Goal: Task Accomplishment & Management: Complete application form

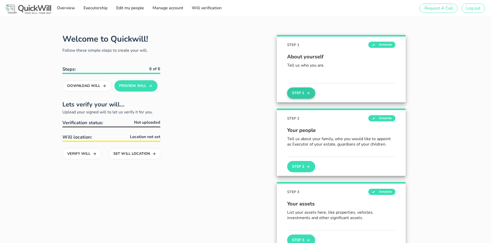
click at [300, 94] on button "Step 1" at bounding box center [301, 93] width 28 height 11
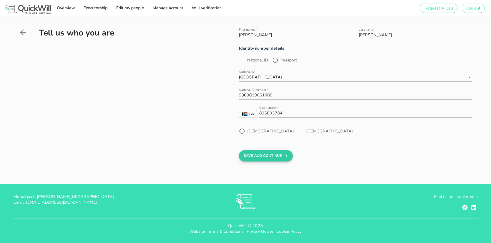
click at [262, 156] on button "Save And Continue" at bounding box center [266, 155] width 54 height 11
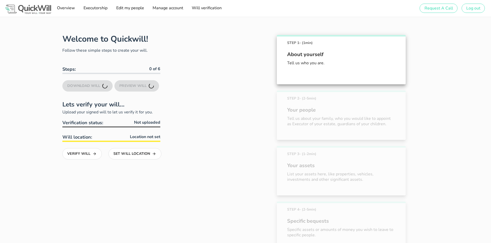
scroll to position [29, 0]
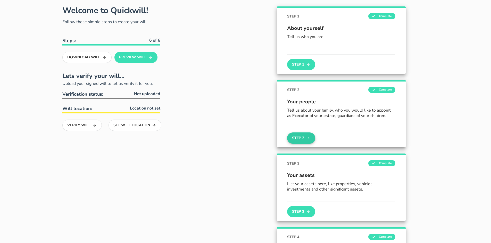
click at [298, 138] on button "Step 2" at bounding box center [301, 138] width 28 height 11
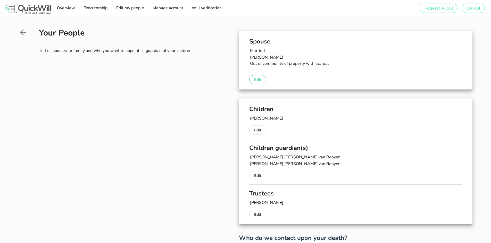
click at [253, 78] on button "Edit" at bounding box center [257, 79] width 17 height 9
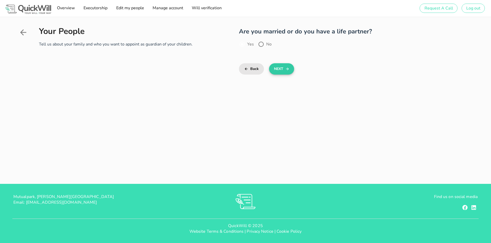
click at [276, 69] on button "Next" at bounding box center [281, 68] width 25 height 11
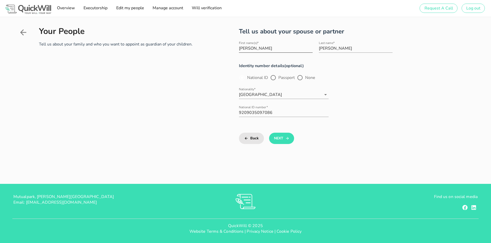
click at [249, 48] on input "[PERSON_NAME]" at bounding box center [276, 48] width 74 height 8
click at [249, 49] on input "[PERSON_NAME]" at bounding box center [276, 48] width 74 height 8
type input "[PERSON_NAME]"
click at [281, 139] on button "Next" at bounding box center [281, 138] width 25 height 11
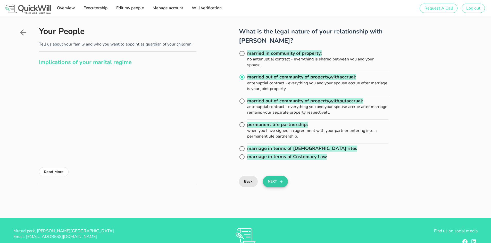
click at [273, 181] on button "Next" at bounding box center [275, 181] width 25 height 11
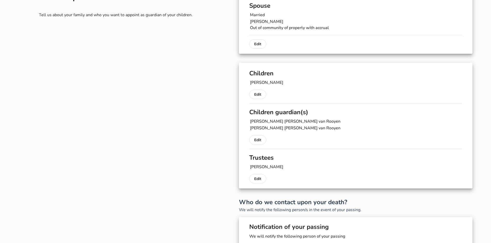
scroll to position [50, 0]
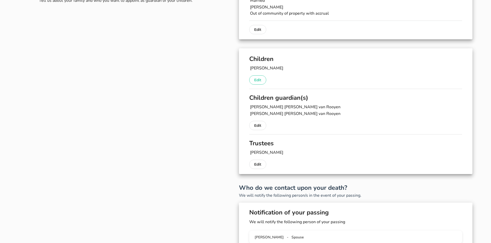
click at [262, 82] on button "Edit" at bounding box center [257, 79] width 17 height 9
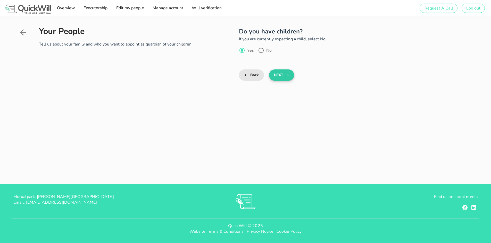
click at [281, 77] on button "Next" at bounding box center [281, 75] width 25 height 11
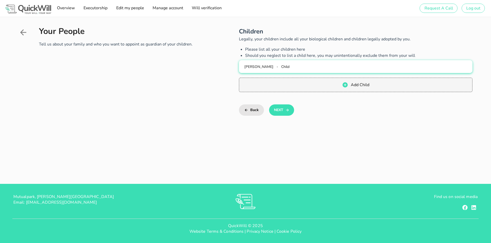
click at [293, 66] on div "[PERSON_NAME] - Child" at bounding box center [355, 66] width 225 height 5
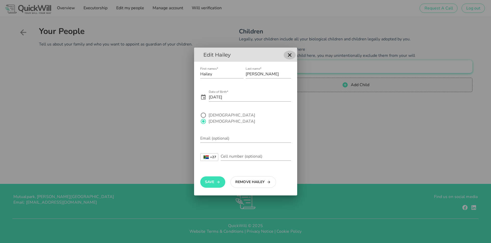
drag, startPoint x: 289, startPoint y: 58, endPoint x: 288, endPoint y: 63, distance: 4.5
click at [289, 58] on icon "button" at bounding box center [289, 55] width 6 height 6
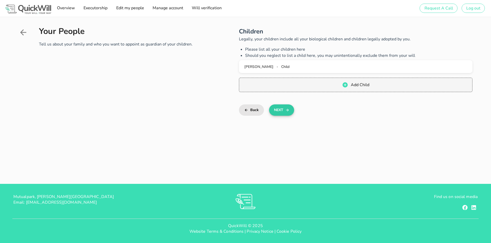
click at [282, 108] on button "Next" at bounding box center [281, 110] width 25 height 11
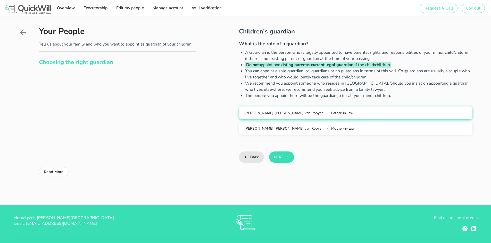
click at [289, 115] on span "[PERSON_NAME] [PERSON_NAME] van Rooyen" at bounding box center [283, 113] width 79 height 5
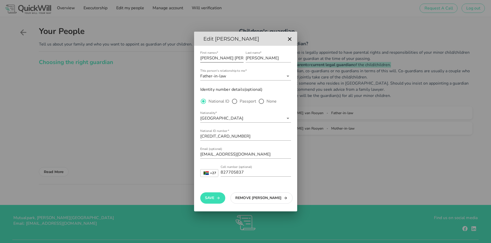
click at [210, 57] on input "[PERSON_NAME] [PERSON_NAME]" at bounding box center [221, 58] width 43 height 8
type input "[PERSON_NAME] [PERSON_NAME]"
click at [214, 201] on button "Save" at bounding box center [212, 198] width 25 height 11
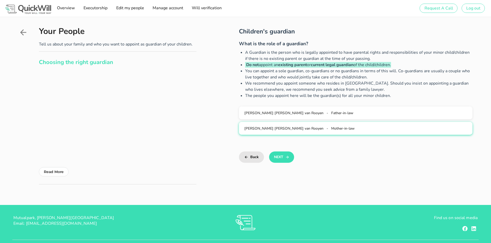
click at [331, 129] on span "Mother-in-law" at bounding box center [342, 128] width 23 height 5
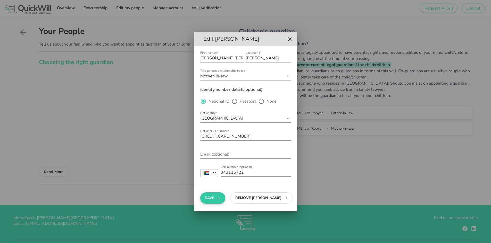
click at [208, 199] on button "Save" at bounding box center [212, 198] width 25 height 11
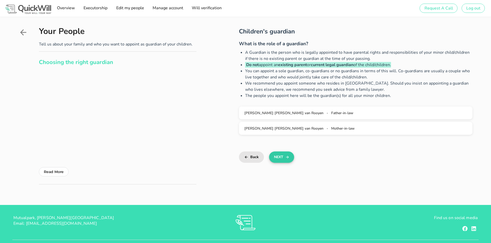
click at [276, 157] on button "Next" at bounding box center [281, 157] width 25 height 11
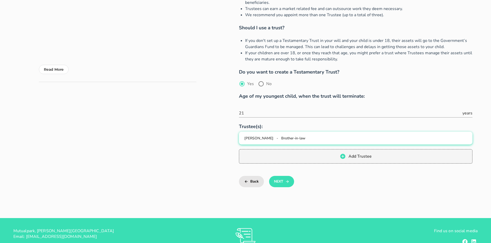
scroll to position [103, 0]
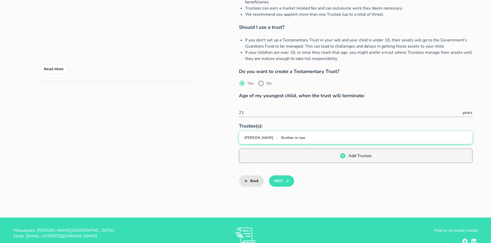
click at [301, 134] on button "[PERSON_NAME] - Brother-in-law" at bounding box center [355, 137] width 233 height 13
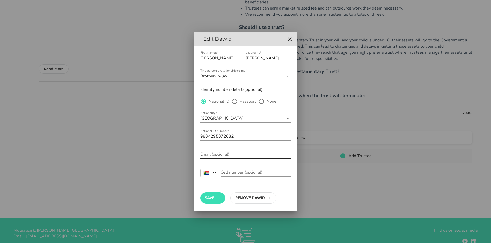
click at [224, 155] on input "Email (optional)" at bounding box center [245, 154] width 91 height 8
click at [232, 173] on input "Cell number (optional)" at bounding box center [255, 172] width 70 height 8
type input "8"
type input "748049670"
click at [216, 155] on input "Email (optional)" at bounding box center [245, 154] width 91 height 8
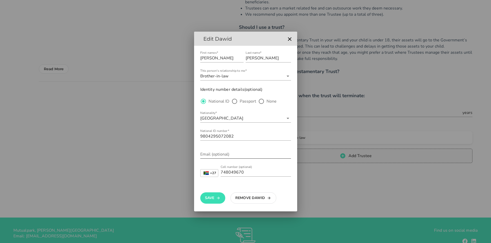
click at [224, 156] on div "Email (optional)" at bounding box center [245, 154] width 91 height 8
type input "[EMAIL_ADDRESS][DOMAIN_NAME]"
click at [212, 200] on button "Save" at bounding box center [212, 198] width 25 height 11
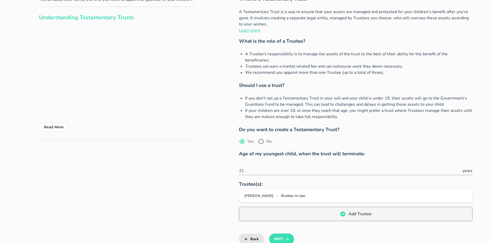
scroll to position [77, 0]
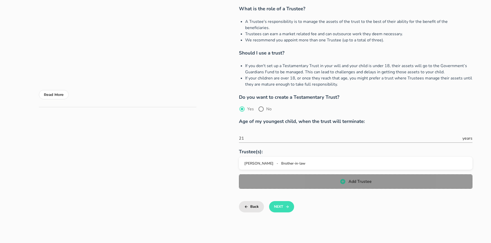
click at [341, 179] on icon "button" at bounding box center [342, 181] width 5 height 5
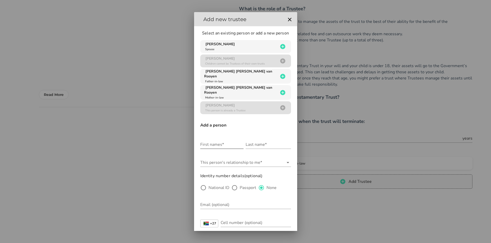
click at [218, 141] on input "First names*" at bounding box center [221, 145] width 43 height 8
type input "[PERSON_NAME]"
click at [252, 141] on input "Last name*" at bounding box center [267, 145] width 45 height 8
type input "[PERSON_NAME]"
click at [234, 159] on input "This person's relationship to me*" at bounding box center [241, 163] width 83 height 8
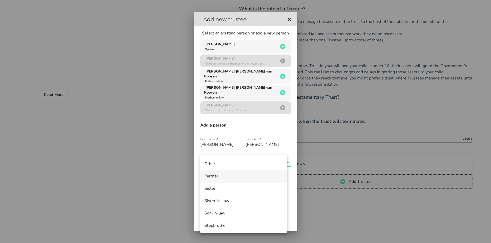
scroll to position [283, 0]
click at [225, 189] on div "Sister-in-law" at bounding box center [243, 188] width 79 height 5
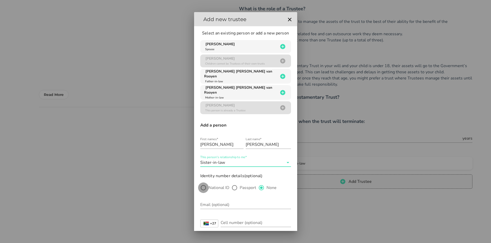
click at [204, 184] on div at bounding box center [203, 188] width 9 height 9
radio input "true"
click at [207, 203] on input "Nationality*" at bounding box center [241, 205] width 83 height 8
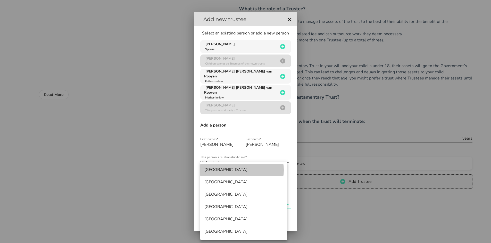
drag, startPoint x: 220, startPoint y: 172, endPoint x: 219, endPoint y: 181, distance: 8.3
click at [220, 172] on div "[GEOGRAPHIC_DATA]" at bounding box center [243, 170] width 79 height 5
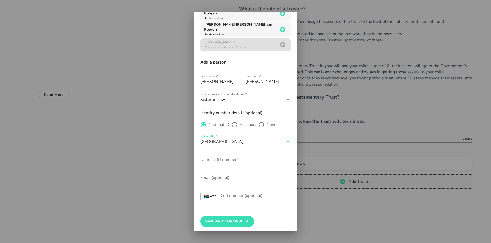
scroll to position [63, 0]
click at [223, 156] on input "National ID number*" at bounding box center [245, 160] width 91 height 8
type input "9101140064087"
click at [205, 175] on input "Email (optional)" at bounding box center [245, 178] width 91 height 8
type input "[EMAIL_ADDRESS][DOMAIN_NAME]"
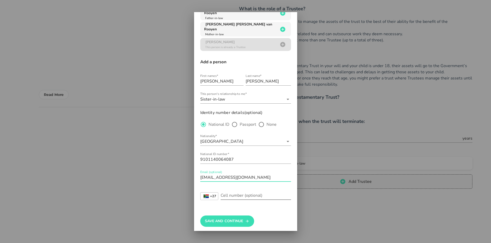
click at [240, 193] on input "Cell number (optional)" at bounding box center [255, 196] width 70 height 8
type input "729900083"
click at [234, 219] on button "Save And Continue" at bounding box center [227, 221] width 54 height 11
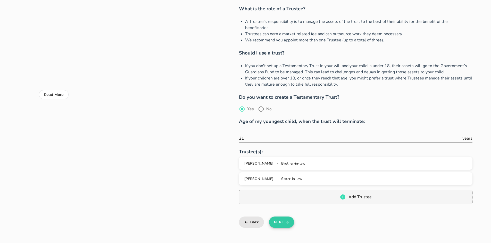
click at [284, 217] on button "Next" at bounding box center [281, 222] width 25 height 11
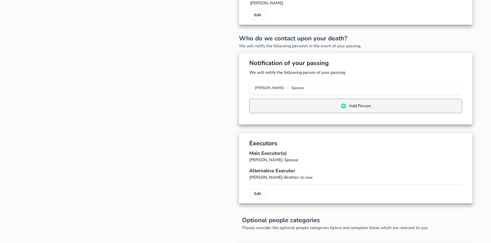
scroll to position [221, 0]
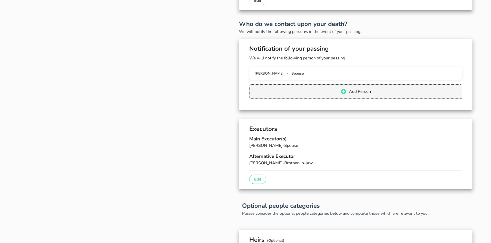
click at [254, 179] on p "Edit" at bounding box center [257, 179] width 7 height 6
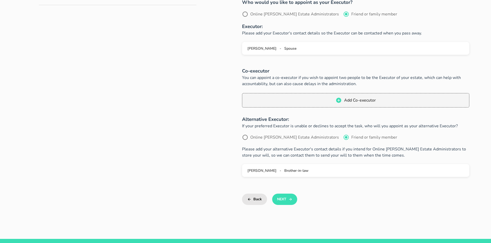
scroll to position [180, 0]
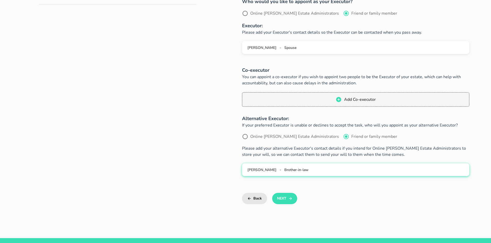
click at [276, 169] on span "[PERSON_NAME]" at bounding box center [261, 170] width 29 height 5
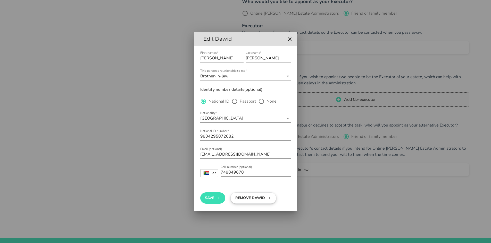
click at [256, 200] on button "Remove Dawid" at bounding box center [253, 198] width 46 height 11
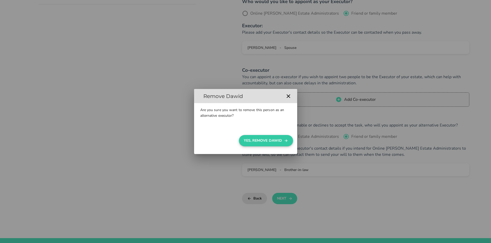
click at [256, 141] on button "Yes, Remove Dawid" at bounding box center [266, 140] width 54 height 11
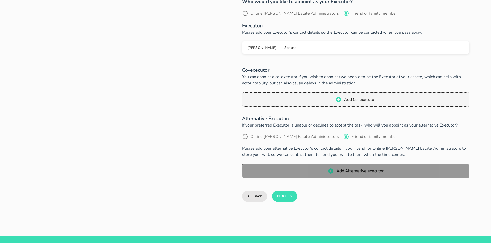
click at [314, 172] on span "Add Alternative executor" at bounding box center [355, 171] width 217 height 6
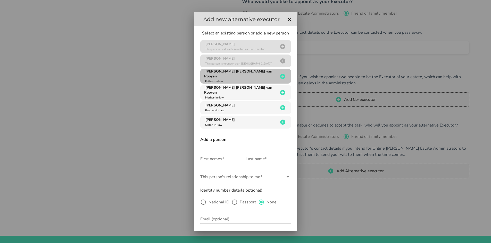
click at [280, 76] on icon "button" at bounding box center [282, 76] width 6 height 6
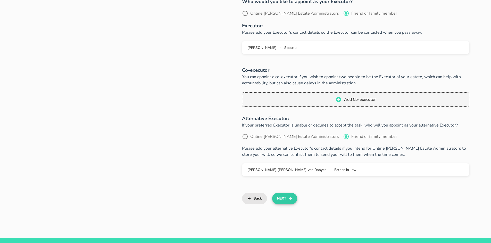
click at [284, 198] on button "Next" at bounding box center [284, 198] width 25 height 11
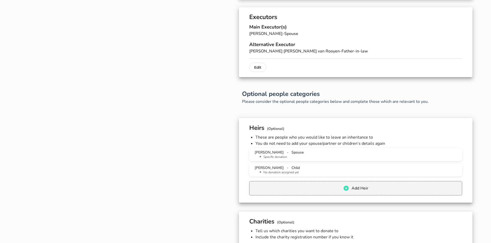
scroll to position [334, 0]
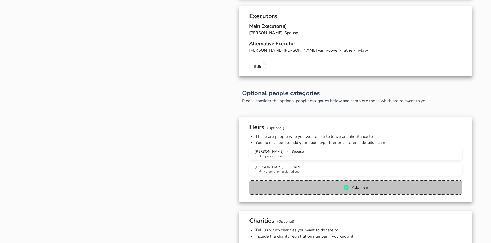
click at [323, 190] on span "Add Heir" at bounding box center [355, 188] width 202 height 6
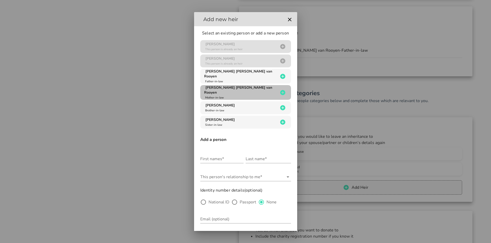
click at [280, 91] on icon "button" at bounding box center [282, 92] width 5 height 5
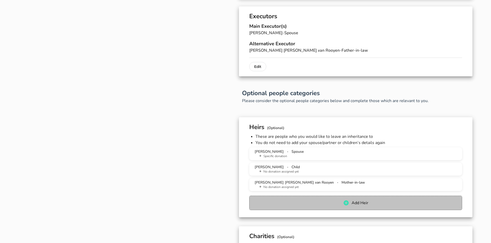
click at [313, 202] on span "Add Heir" at bounding box center [355, 203] width 202 height 6
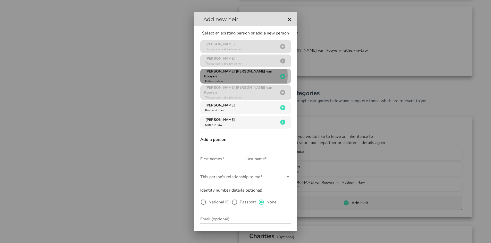
click at [280, 76] on icon "button" at bounding box center [282, 76] width 5 height 5
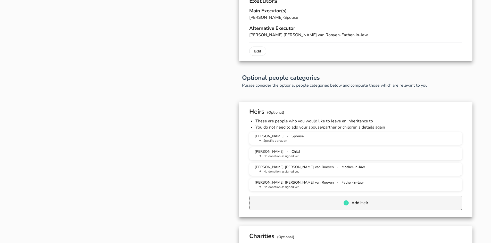
scroll to position [411, 0]
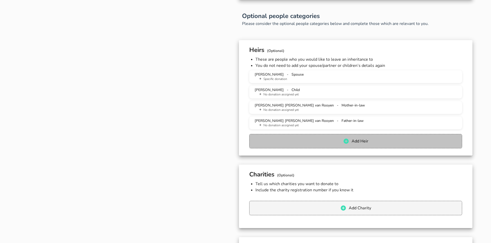
click at [322, 141] on span "Add Heir" at bounding box center [355, 141] width 202 height 6
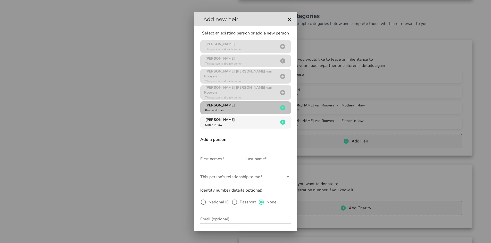
click at [280, 105] on icon "button" at bounding box center [282, 107] width 5 height 5
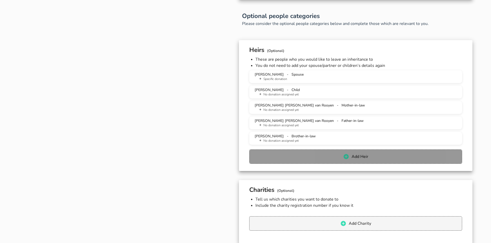
click at [320, 157] on span "Add Heir" at bounding box center [355, 157] width 202 height 6
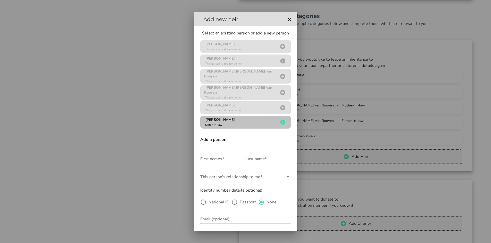
click at [280, 120] on icon "button" at bounding box center [282, 122] width 5 height 5
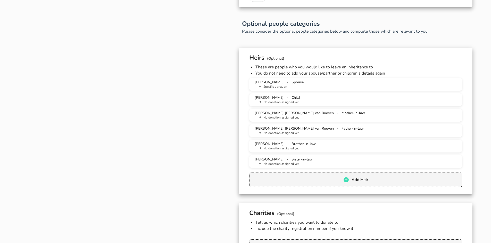
scroll to position [385, 0]
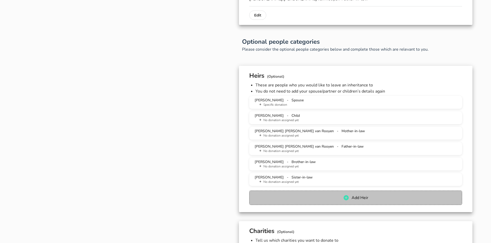
click at [335, 199] on span "Add Heir" at bounding box center [355, 198] width 202 height 6
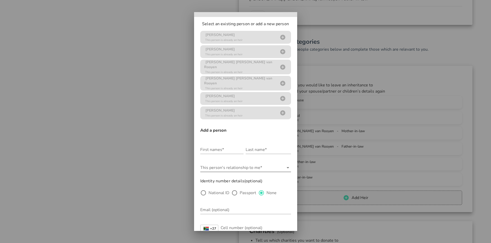
scroll to position [0, 0]
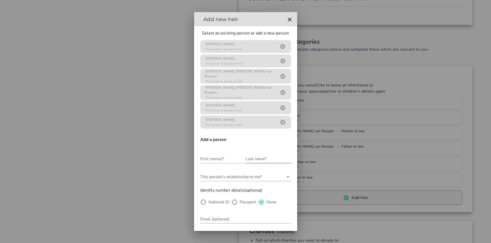
click at [255, 156] on input "Last name*" at bounding box center [267, 159] width 45 height 8
type input "Nieuwoudt"
click at [209, 157] on input "First names*" at bounding box center [221, 159] width 43 height 8
click at [209, 157] on div "First names*" at bounding box center [221, 159] width 43 height 8
click at [236, 156] on input "[PERSON_NAME] [PERSON_NAME]" at bounding box center [221, 159] width 43 height 8
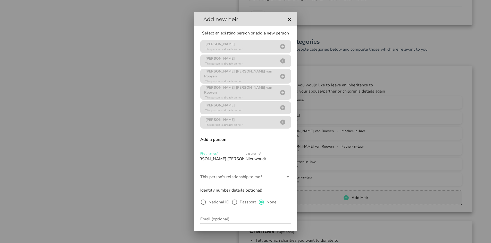
scroll to position [0, 10]
type input "[PERSON_NAME] [PERSON_NAME] Catharina"
click at [240, 173] on input "This person's relationship to me*" at bounding box center [241, 177] width 83 height 8
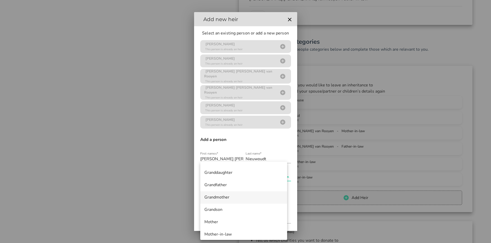
scroll to position [180, 0]
click at [230, 213] on div "Mother" at bounding box center [243, 212] width 79 height 5
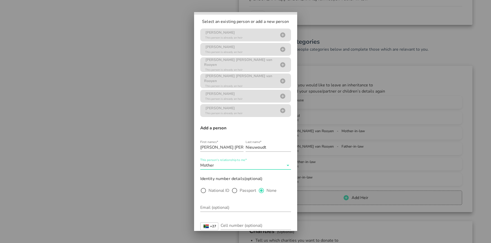
scroll to position [42, 0]
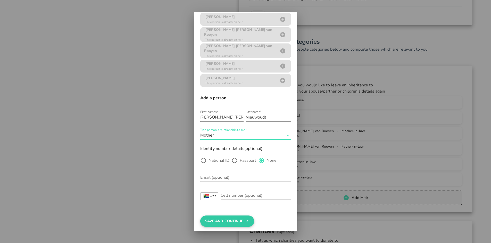
click at [228, 216] on button "Save And Continue" at bounding box center [227, 221] width 54 height 11
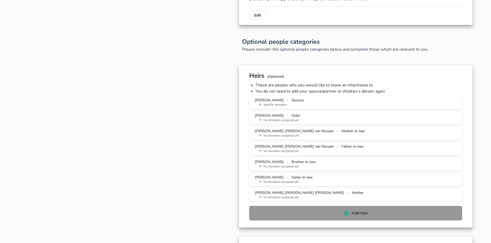
click at [286, 209] on button "Add Heir" at bounding box center [355, 213] width 213 height 14
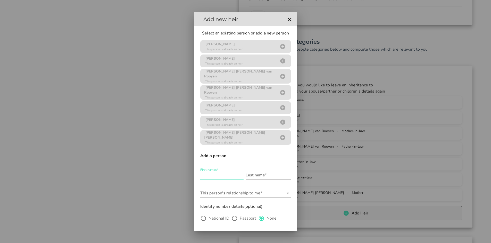
click at [216, 171] on input "First names*" at bounding box center [221, 175] width 43 height 8
type input "Biance"
click at [249, 173] on input "Last name*" at bounding box center [267, 175] width 45 height 8
type input "[PERSON_NAME]"
click at [239, 189] on input "This person's relationship to me*" at bounding box center [241, 193] width 83 height 8
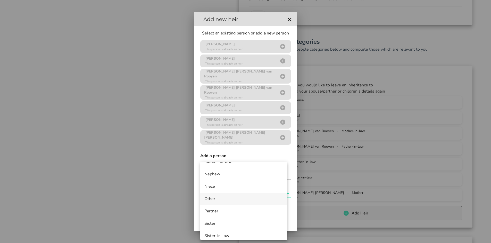
scroll to position [258, 0]
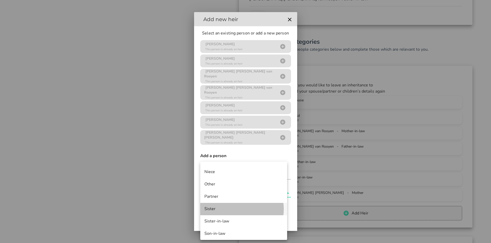
click at [231, 209] on div "Sister" at bounding box center [243, 209] width 79 height 5
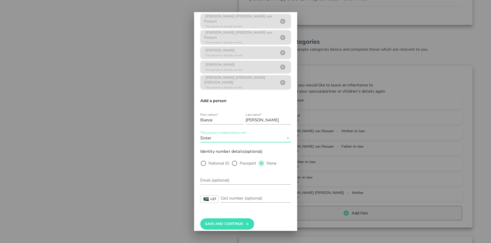
scroll to position [56, 0]
click at [227, 218] on button "Save And Continue" at bounding box center [227, 223] width 54 height 11
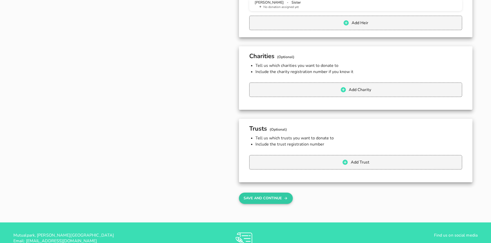
click at [278, 201] on button "Save And Continue" at bounding box center [266, 198] width 54 height 11
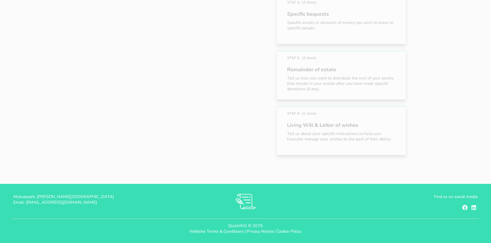
scroll to position [84, 0]
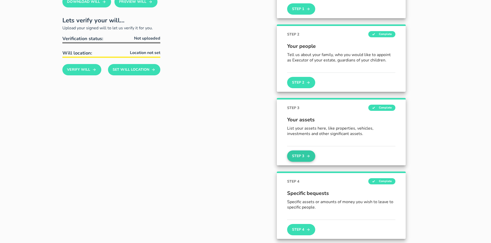
click at [300, 158] on button "Step 3" at bounding box center [301, 156] width 28 height 11
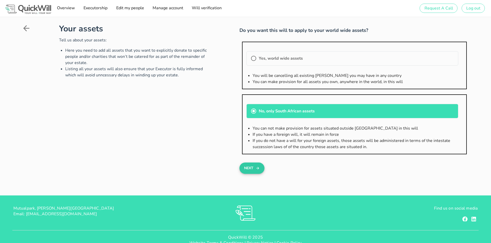
click at [254, 168] on button "Next" at bounding box center [251, 168] width 25 height 11
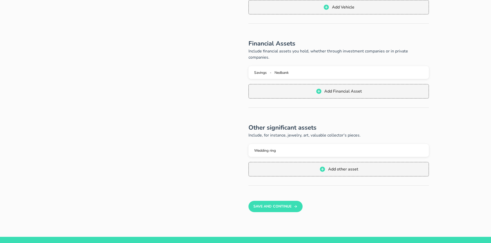
scroll to position [180, 0]
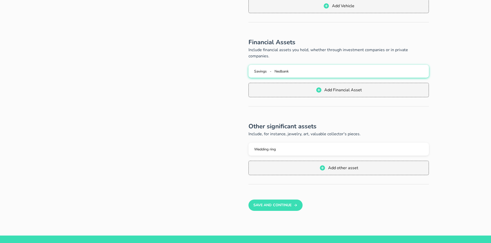
click at [276, 68] on button "Savings - Nedbank" at bounding box center [338, 71] width 180 height 13
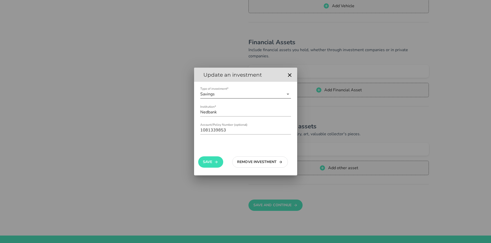
click at [249, 95] on input "Type of investment*" at bounding box center [250, 94] width 68 height 8
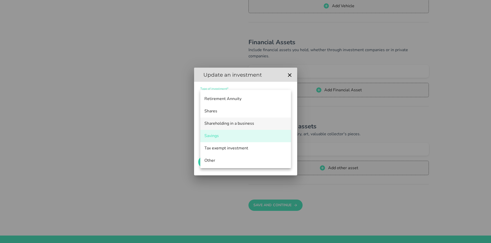
scroll to position [62, 0]
click at [290, 77] on icon "button" at bounding box center [289, 75] width 6 height 6
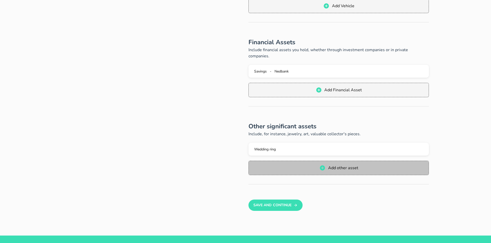
click at [308, 165] on span "Add other asset" at bounding box center [339, 168] width 170 height 6
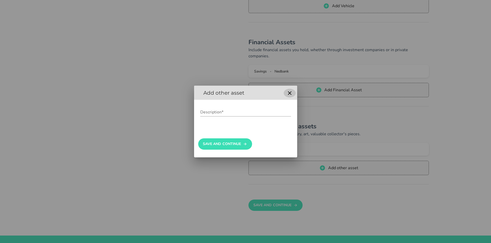
click at [291, 94] on icon "button" at bounding box center [289, 93] width 6 height 6
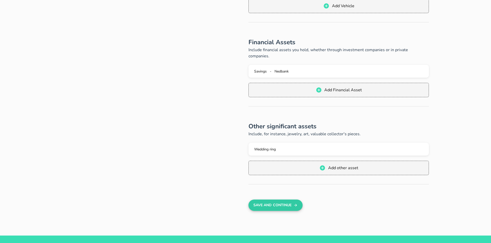
click at [267, 202] on button "Save And Continue" at bounding box center [275, 205] width 54 height 11
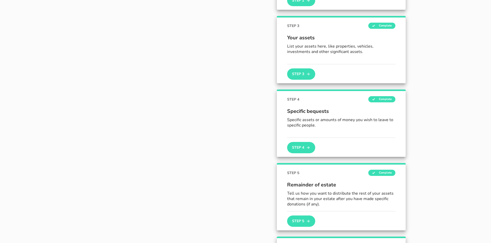
scroll to position [166, 0]
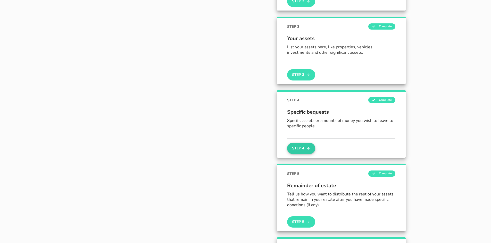
click at [304, 149] on button "Step 4" at bounding box center [301, 148] width 28 height 11
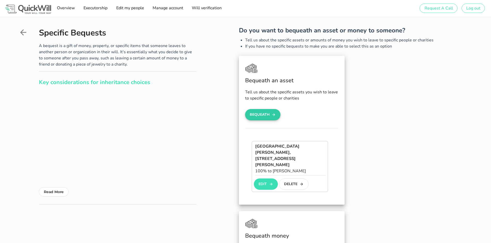
click at [260, 115] on button "Bequeath" at bounding box center [263, 114] width 36 height 11
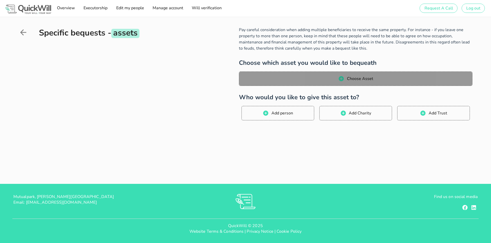
click at [337, 78] on span "Choose Asset" at bounding box center [355, 79] width 223 height 6
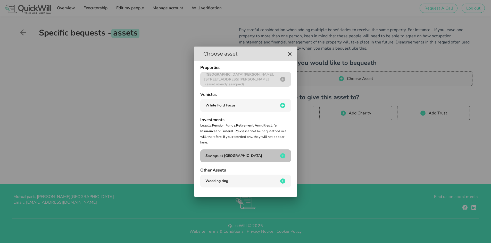
click at [282, 155] on icon "button" at bounding box center [282, 156] width 5 height 5
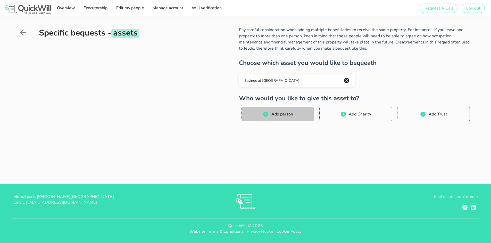
click at [282, 115] on span "Add person" at bounding box center [282, 115] width 22 height 6
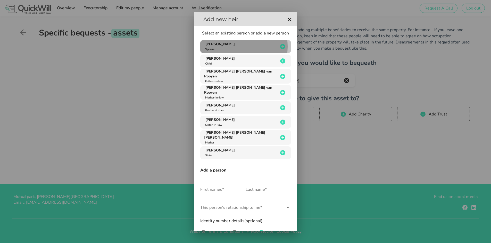
click at [279, 47] on icon "button" at bounding box center [282, 47] width 6 height 6
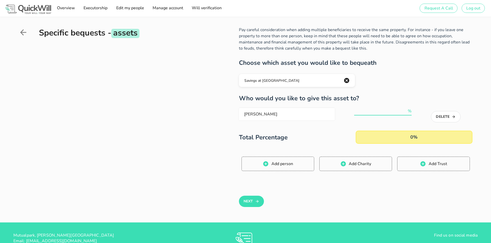
click at [373, 112] on input "number" at bounding box center [380, 111] width 53 height 8
type input "100"
click at [217, 161] on div "Pay careful consideration when adding multiple beneficiaries to receive the sam…" at bounding box center [340, 125] width 265 height 196
click at [254, 201] on button "Next" at bounding box center [251, 201] width 25 height 11
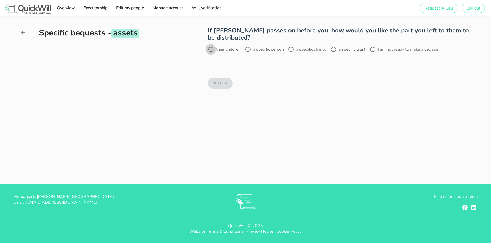
click at [210, 50] on div at bounding box center [210, 49] width 9 height 9
radio input "true"
click at [218, 85] on button "Next" at bounding box center [220, 83] width 25 height 11
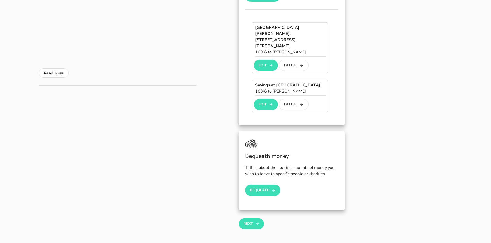
scroll to position [129, 0]
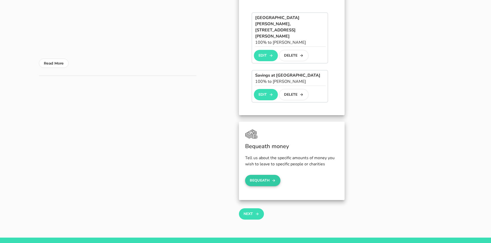
click at [259, 175] on button "Bequeath" at bounding box center [263, 180] width 36 height 11
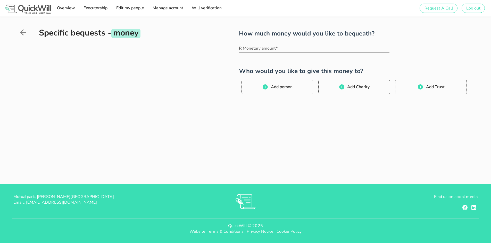
click at [24, 32] on icon at bounding box center [23, 32] width 6 height 6
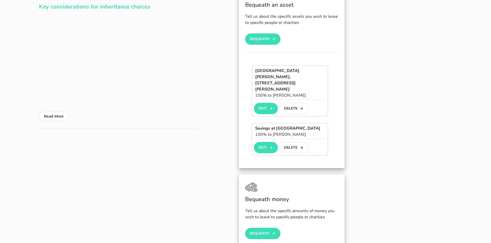
scroll to position [52, 0]
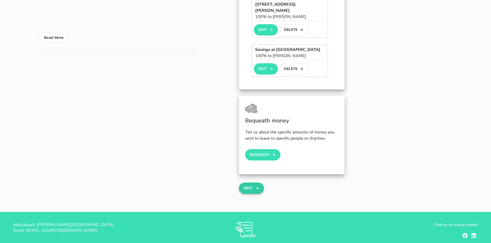
click at [253, 183] on button "Next" at bounding box center [251, 188] width 25 height 11
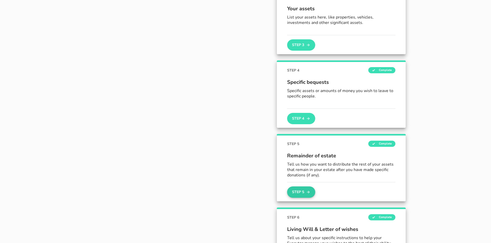
click at [300, 194] on button "Step 5" at bounding box center [301, 192] width 28 height 11
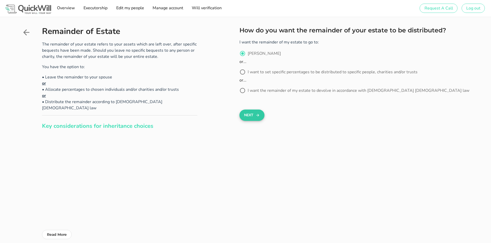
click at [248, 116] on button "Next" at bounding box center [251, 115] width 25 height 11
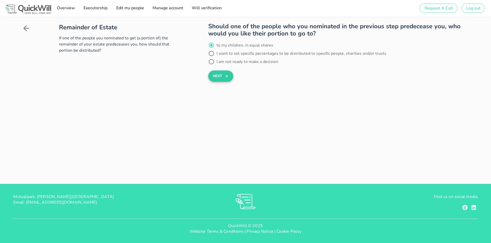
click at [223, 77] on button "Next" at bounding box center [220, 76] width 25 height 11
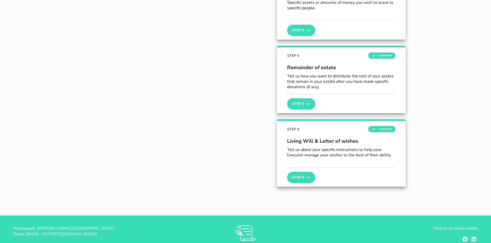
scroll to position [285, 0]
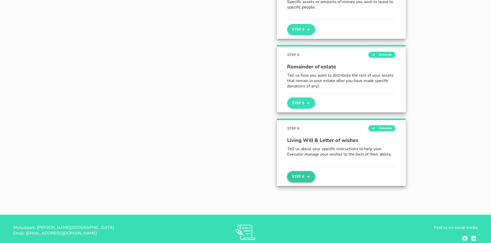
click at [299, 175] on button "Step 6" at bounding box center [301, 176] width 28 height 11
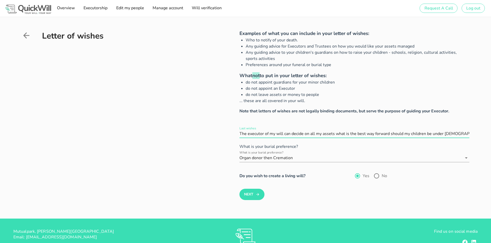
drag, startPoint x: 240, startPoint y: 132, endPoint x: 485, endPoint y: 134, distance: 244.7
click at [485, 134] on div "Letter of wishes Examples of what you can include in your letter of wishes: Who…" at bounding box center [245, 117] width 491 height 202
paste input "Ek glo en vertrou julle [PERSON_NAME] na ons kinders kyk en hulle ook groot maa…"
click at [342, 134] on input "Last wishes" at bounding box center [354, 134] width 230 height 8
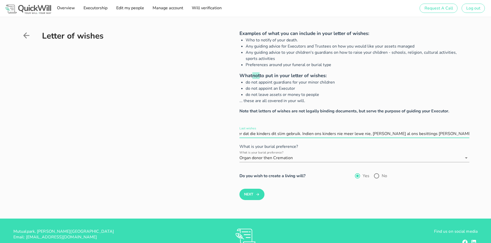
scroll to position [0, 339]
click at [444, 134] on input "Last wishes" at bounding box center [354, 134] width 230 height 8
type input "Ek glo en vertrou julle [PERSON_NAME] na ons kinders kyk en hulle ook groot maa…"
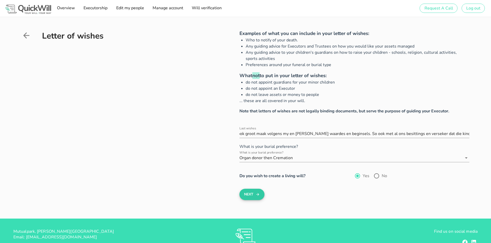
click at [248, 194] on button "Next" at bounding box center [251, 194] width 25 height 11
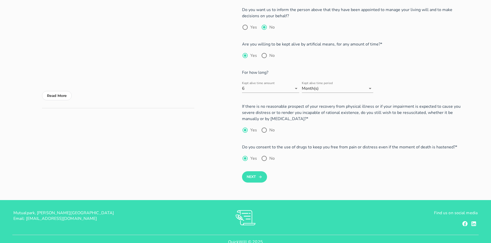
scroll to position [84, 0]
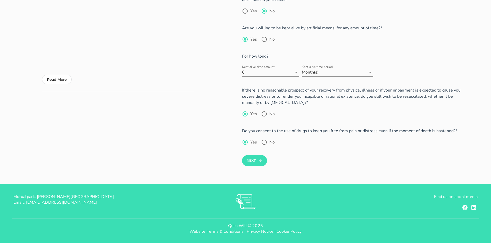
drag, startPoint x: 253, startPoint y: 159, endPoint x: 226, endPoint y: 163, distance: 27.9
click at [253, 159] on button "Next" at bounding box center [254, 160] width 25 height 11
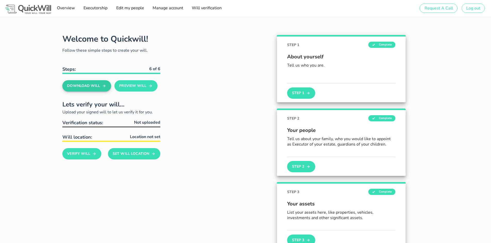
click at [86, 87] on button "Download Will" at bounding box center [86, 85] width 49 height 11
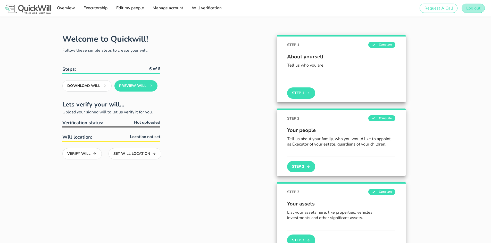
click at [472, 10] on span "Log out" at bounding box center [473, 8] width 14 height 6
